Goal: Check status: Check status

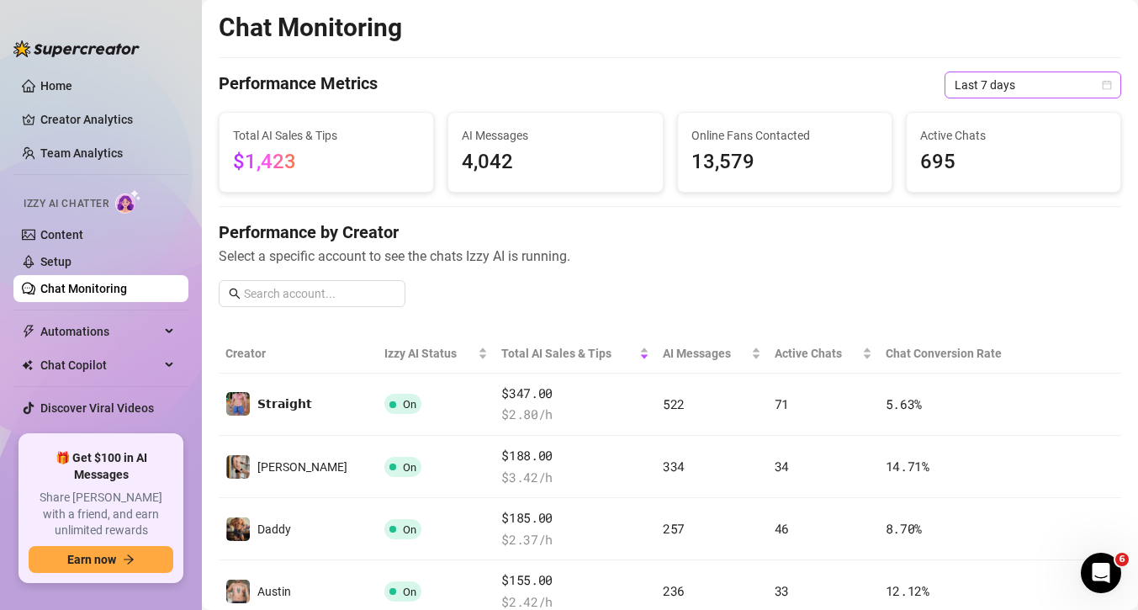
click at [1023, 76] on span "Last 7 days" at bounding box center [1032, 84] width 156 height 25
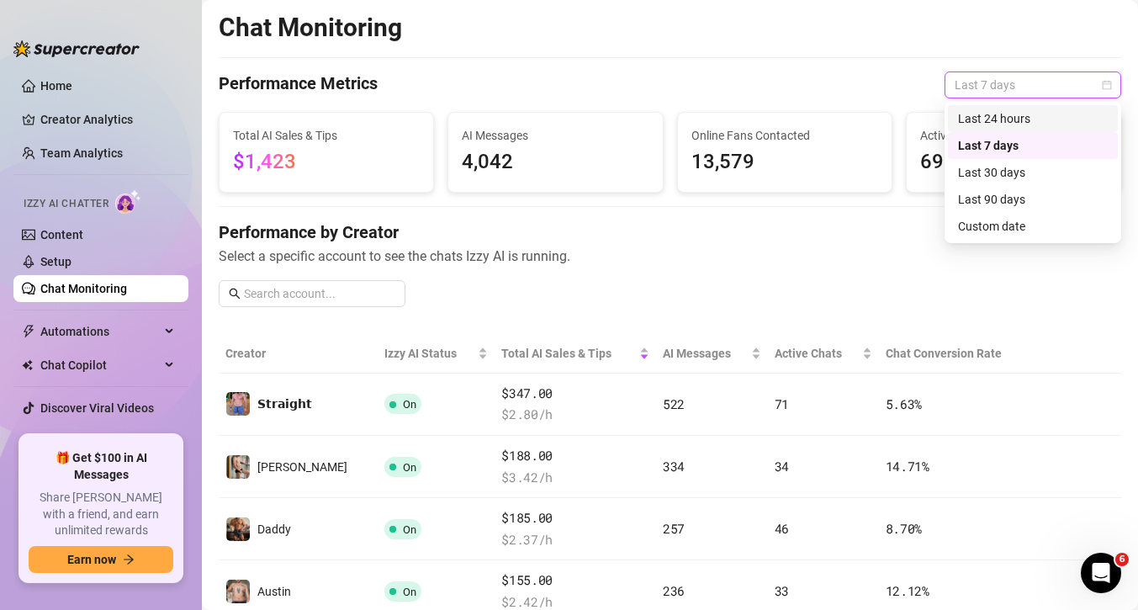
click at [991, 115] on div "Last 24 hours" at bounding box center [1033, 118] width 150 height 18
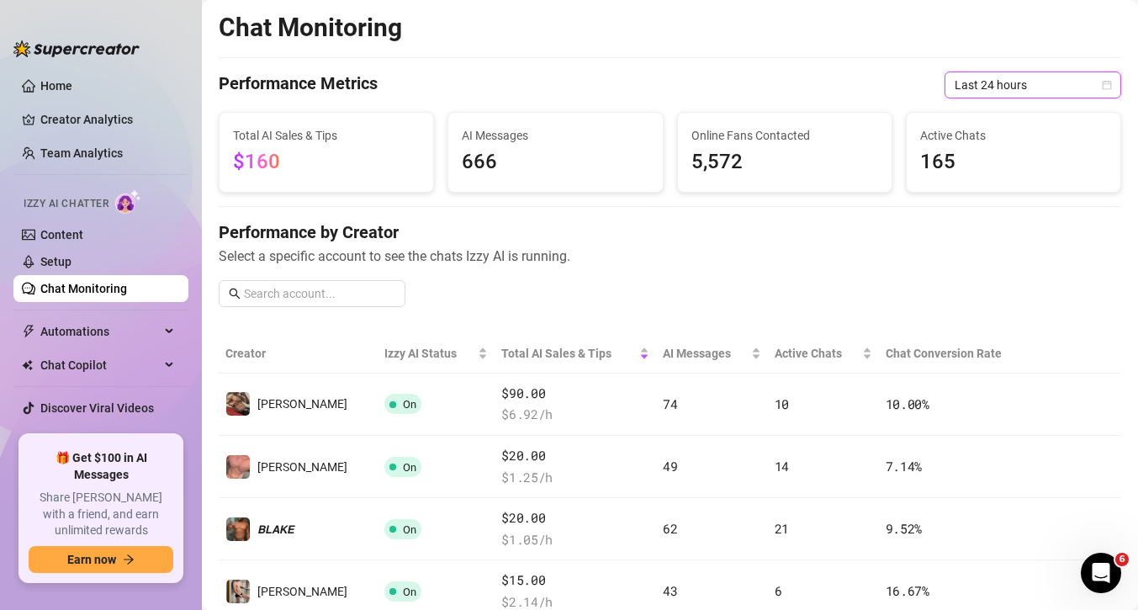
click at [990, 85] on span "Last 24 hours" at bounding box center [1032, 84] width 156 height 25
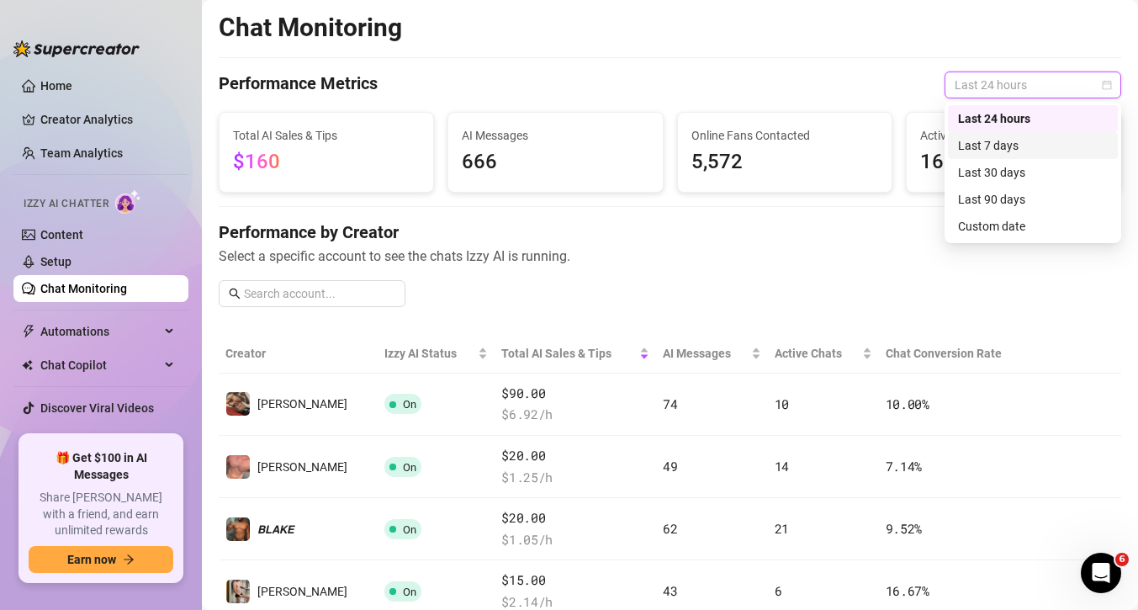
click at [990, 137] on div "Last 7 days" at bounding box center [1033, 145] width 150 height 18
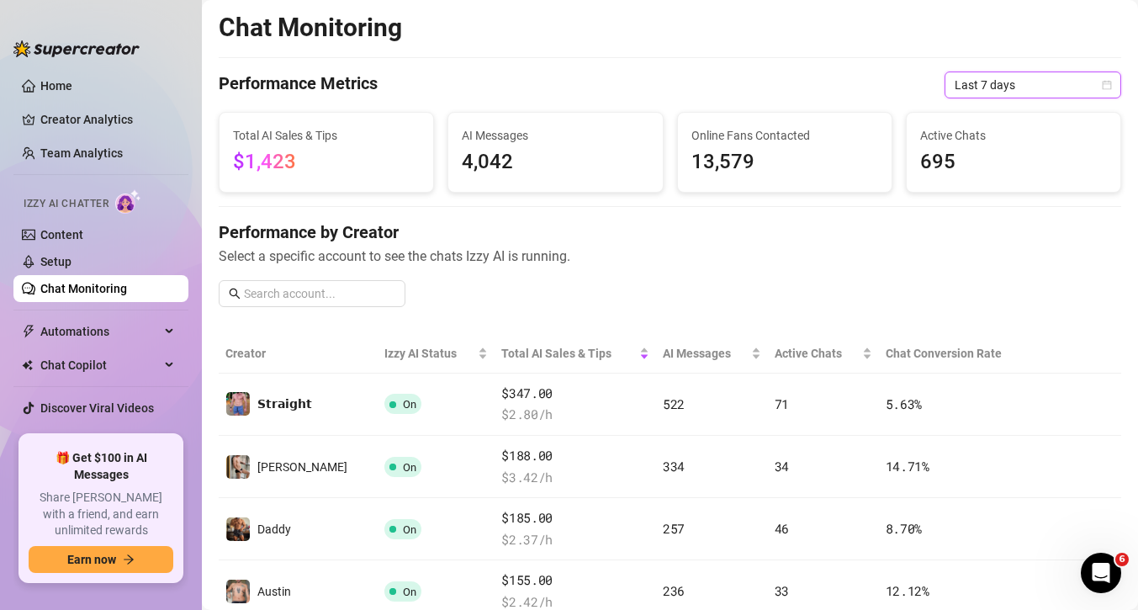
click at [989, 96] on span "Last 7 days" at bounding box center [1032, 84] width 156 height 25
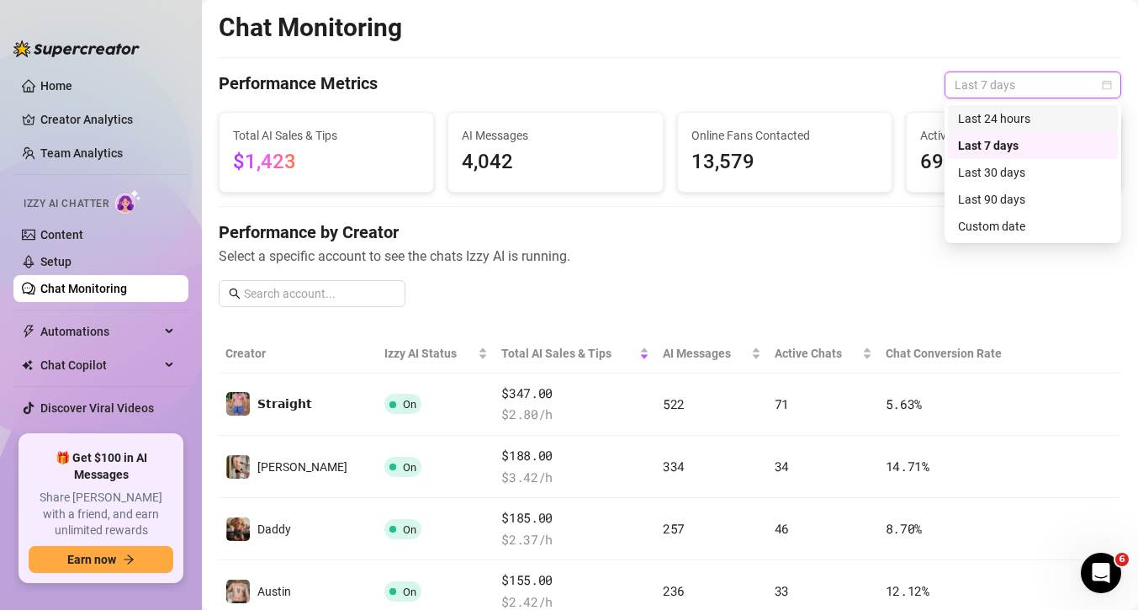
click at [991, 119] on div "Last 24 hours" at bounding box center [1033, 118] width 150 height 18
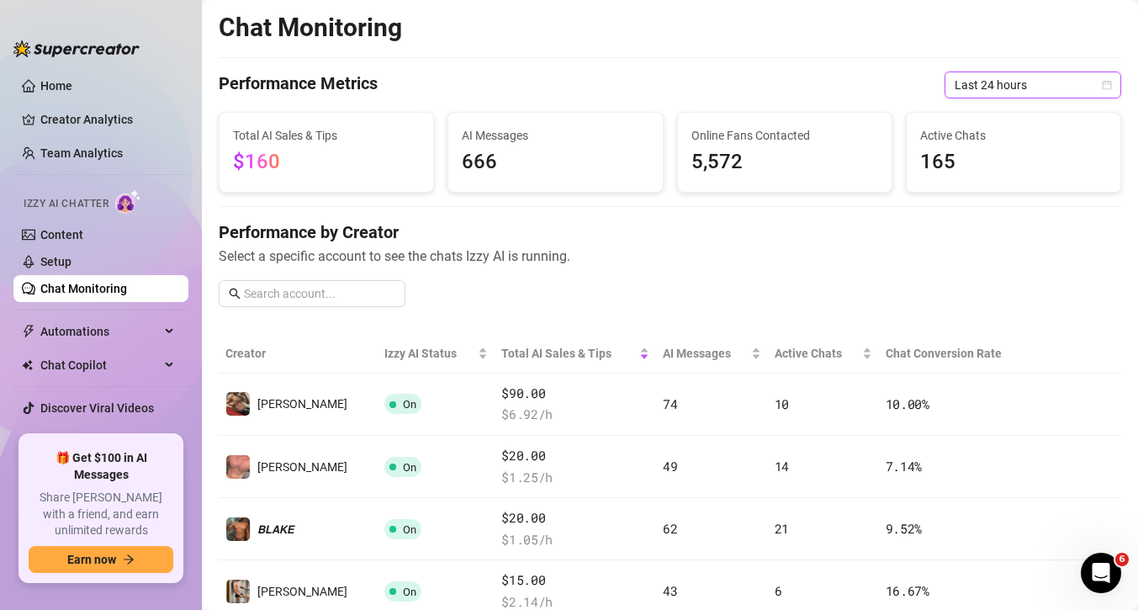
click at [989, 89] on span "Last 24 hours" at bounding box center [1032, 84] width 156 height 25
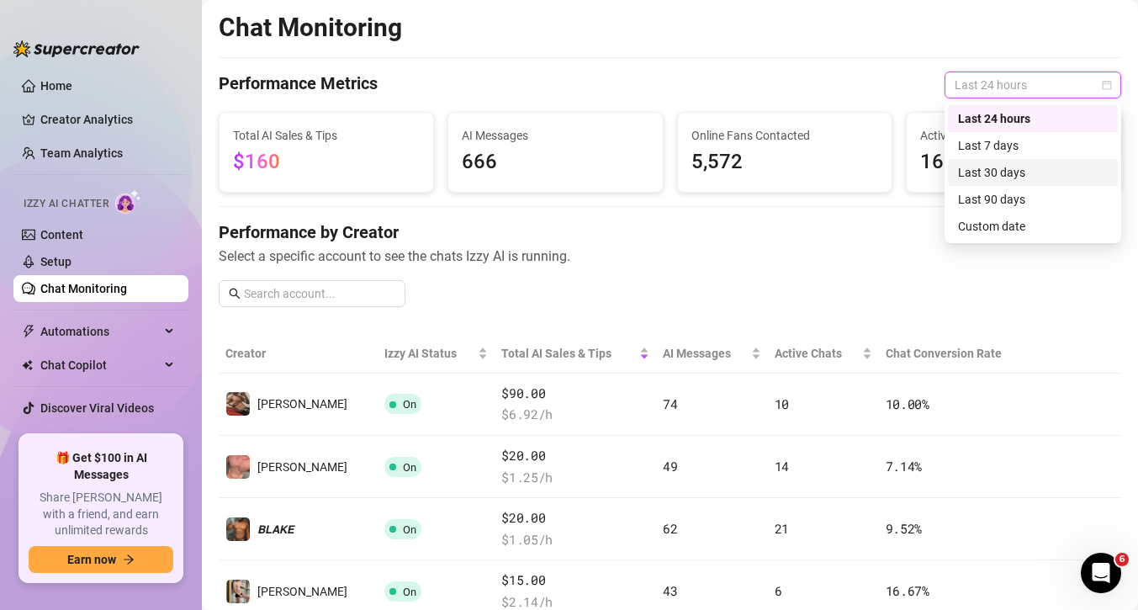
click at [989, 171] on div "Last 30 days" at bounding box center [1033, 172] width 150 height 18
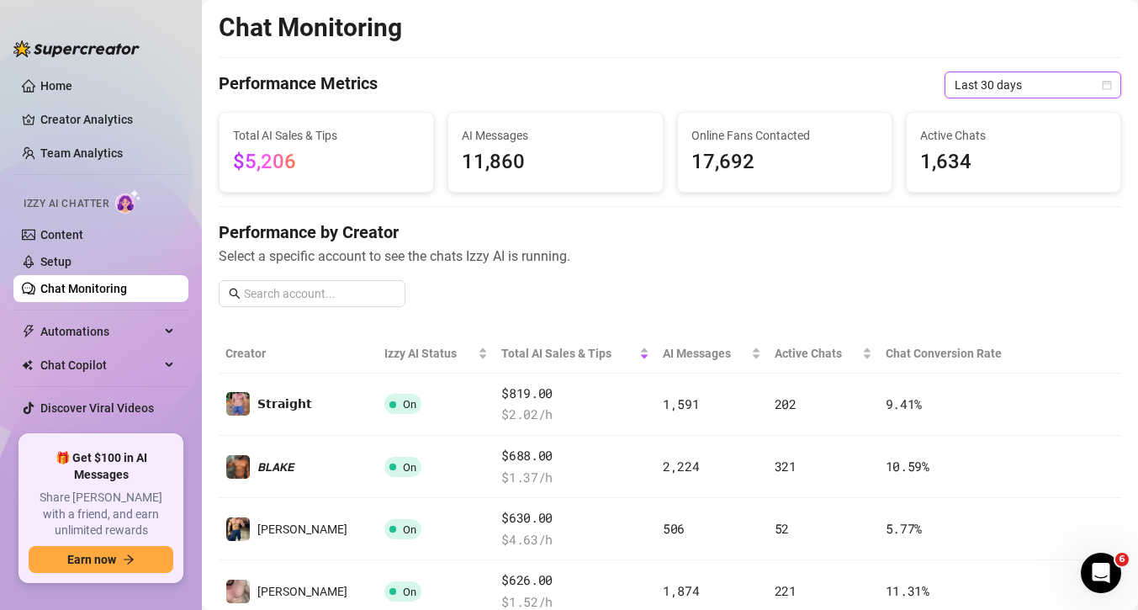
click at [986, 95] on span "Last 30 days" at bounding box center [1032, 84] width 156 height 25
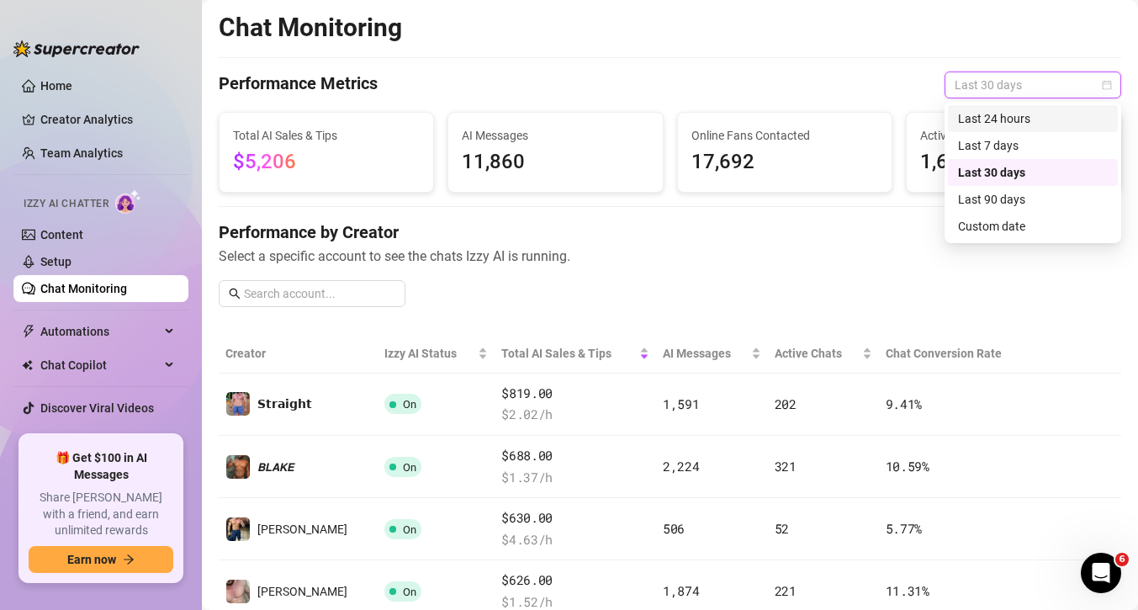
click at [987, 119] on div "Last 24 hours" at bounding box center [1033, 118] width 150 height 18
